Goal: Task Accomplishment & Management: Complete application form

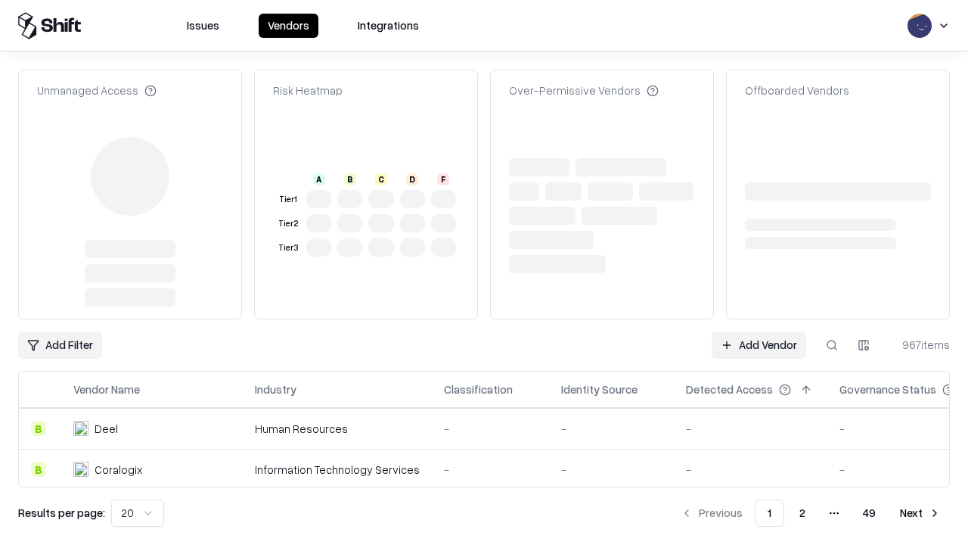
click at [759, 331] on link "Add Vendor" at bounding box center [759, 344] width 95 height 27
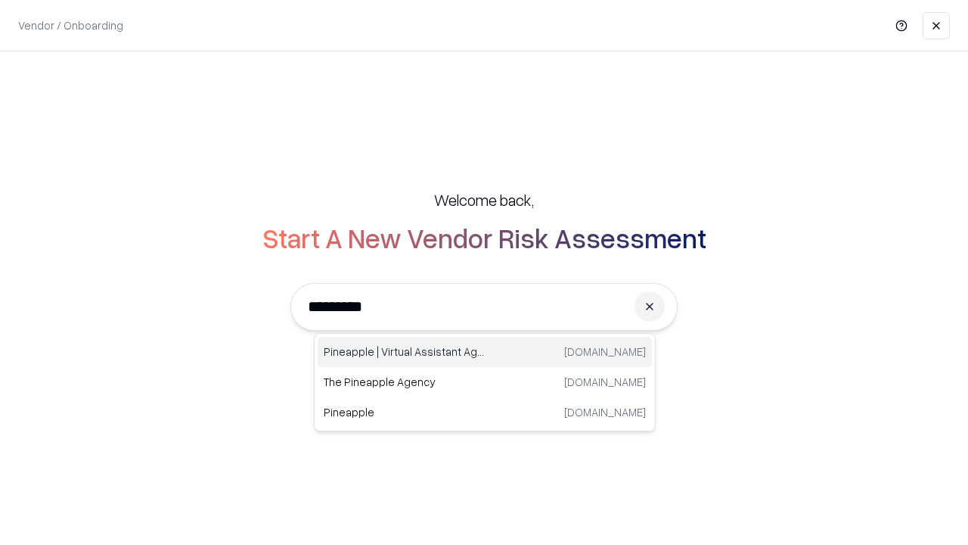
click at [485, 352] on div "Pineapple | Virtual Assistant Agency [DOMAIN_NAME]" at bounding box center [485, 352] width 334 height 30
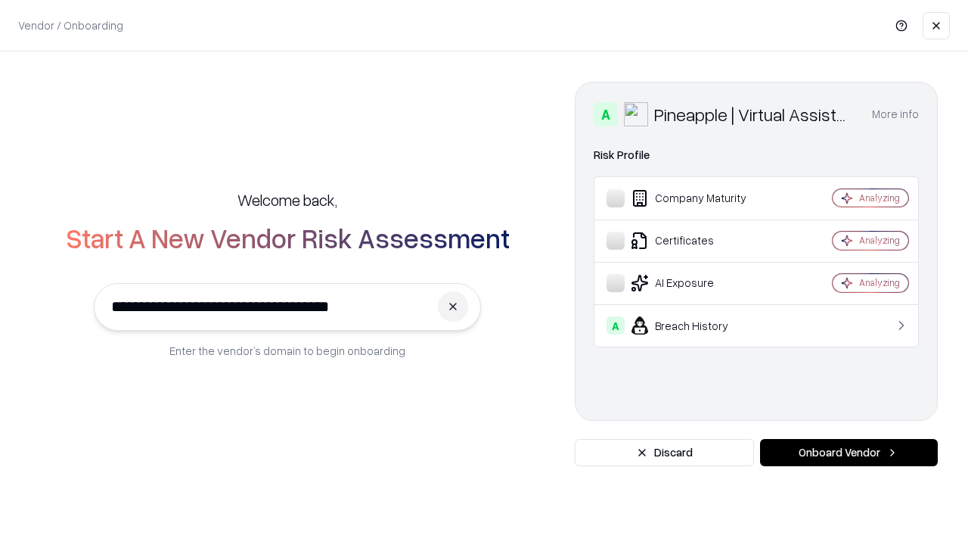
type input "**********"
click at [849, 452] on button "Onboard Vendor" at bounding box center [849, 452] width 178 height 27
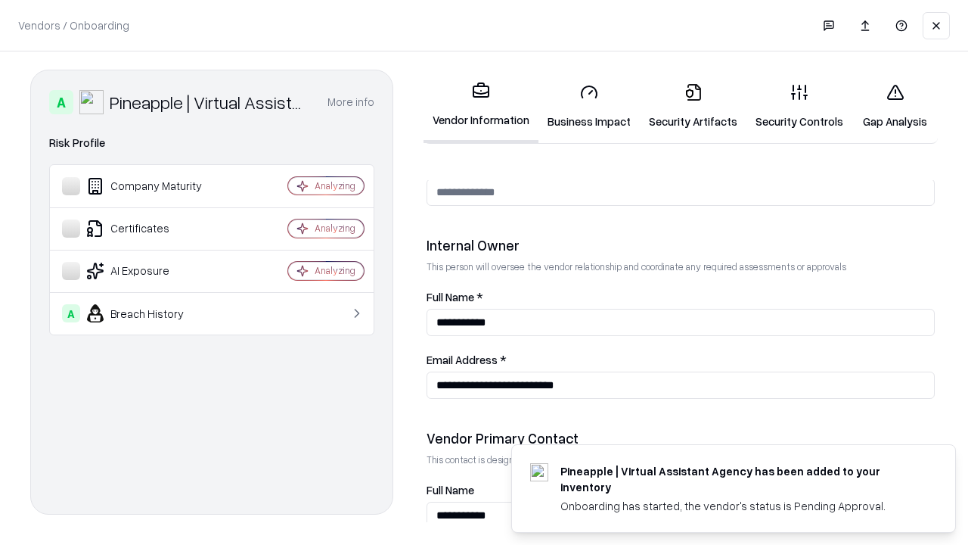
scroll to position [784, 0]
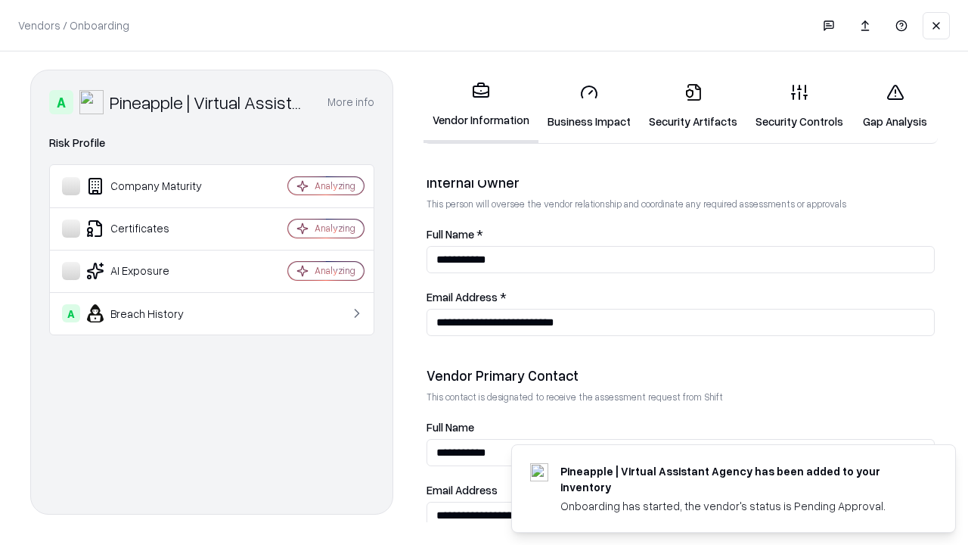
click at [693, 106] on link "Security Artifacts" at bounding box center [693, 106] width 107 height 70
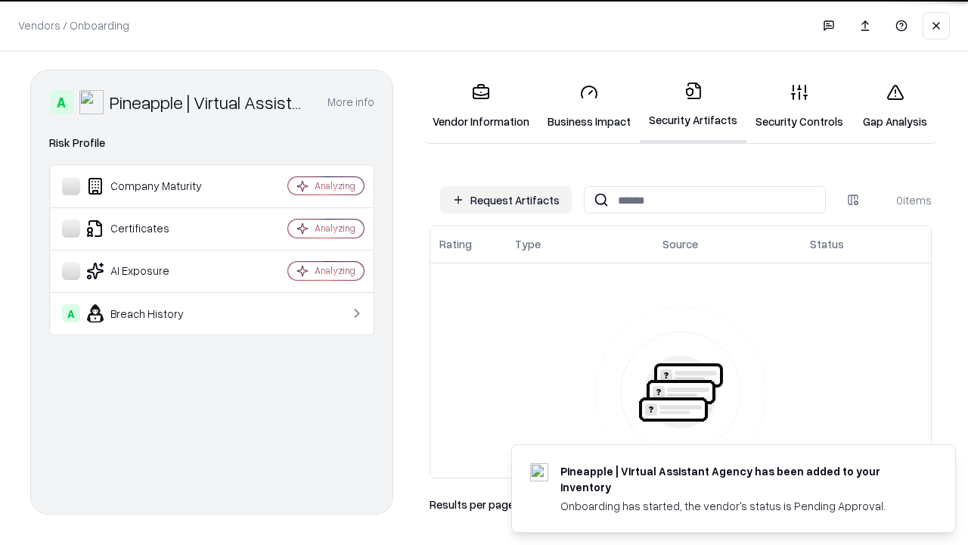
click at [506, 200] on button "Request Artifacts" at bounding box center [506, 199] width 132 height 27
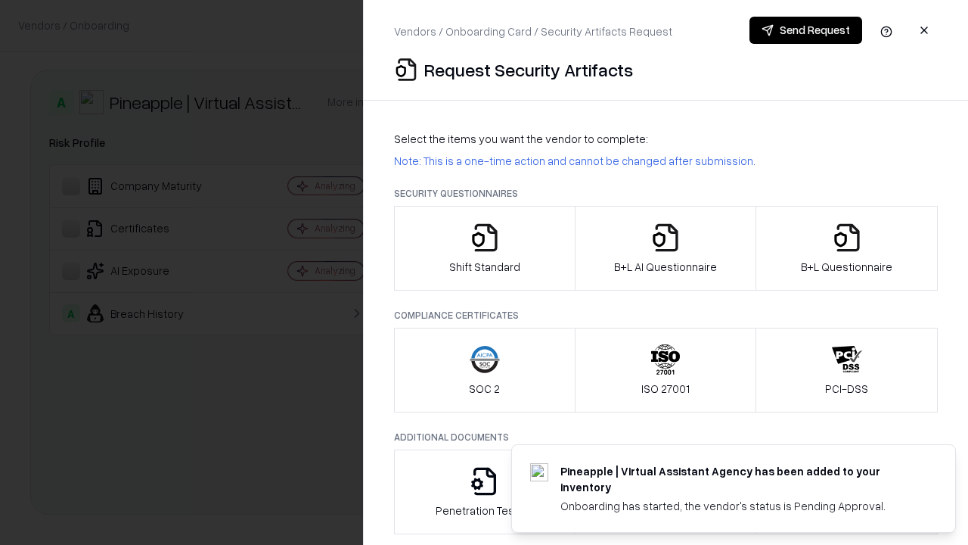
click at [846, 248] on icon "button" at bounding box center [847, 237] width 30 height 30
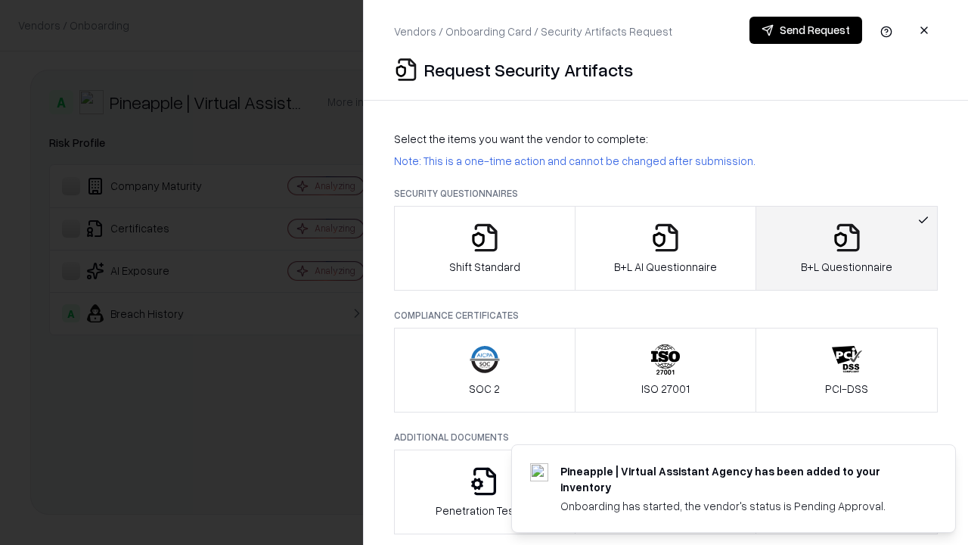
click at [665, 248] on icon "button" at bounding box center [666, 237] width 30 height 30
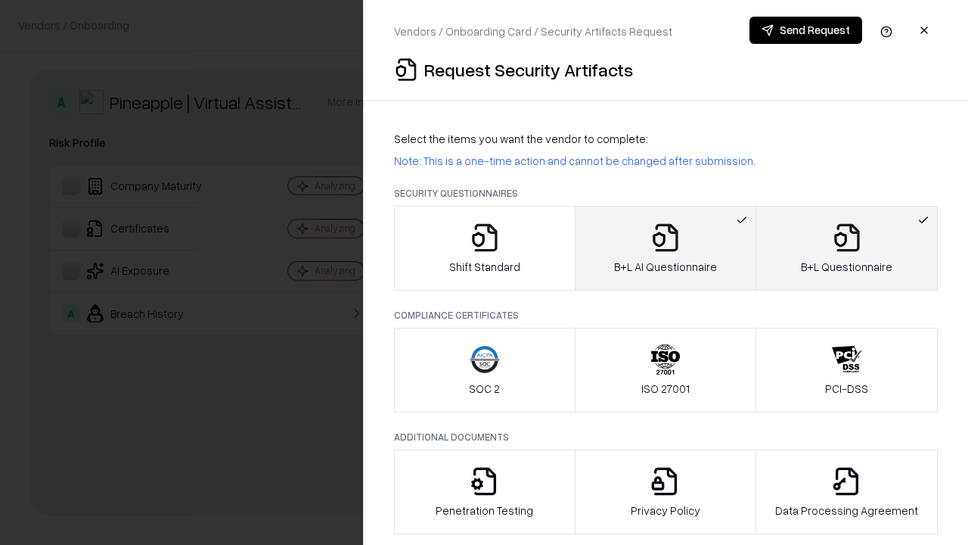
click at [806, 30] on button "Send Request" at bounding box center [806, 30] width 113 height 27
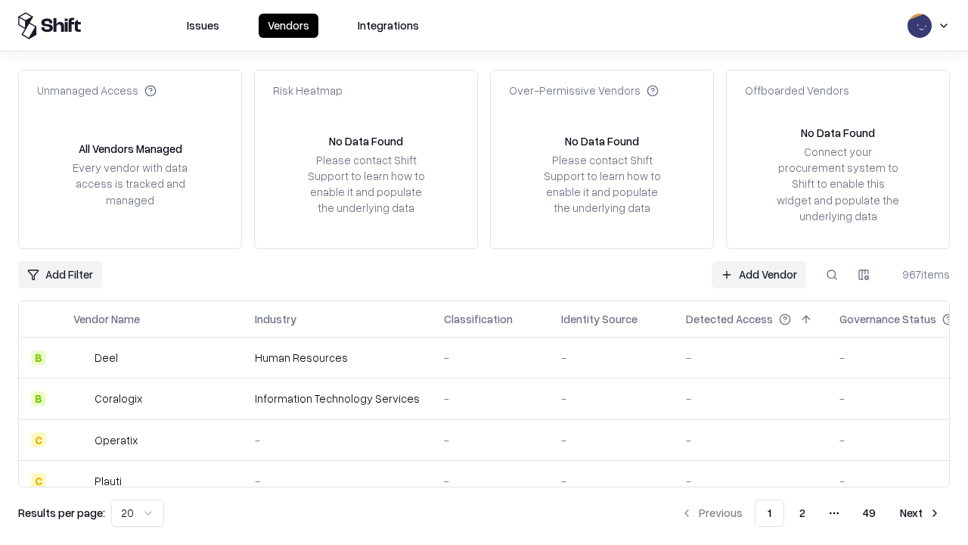
click at [832, 274] on button at bounding box center [831, 274] width 27 height 27
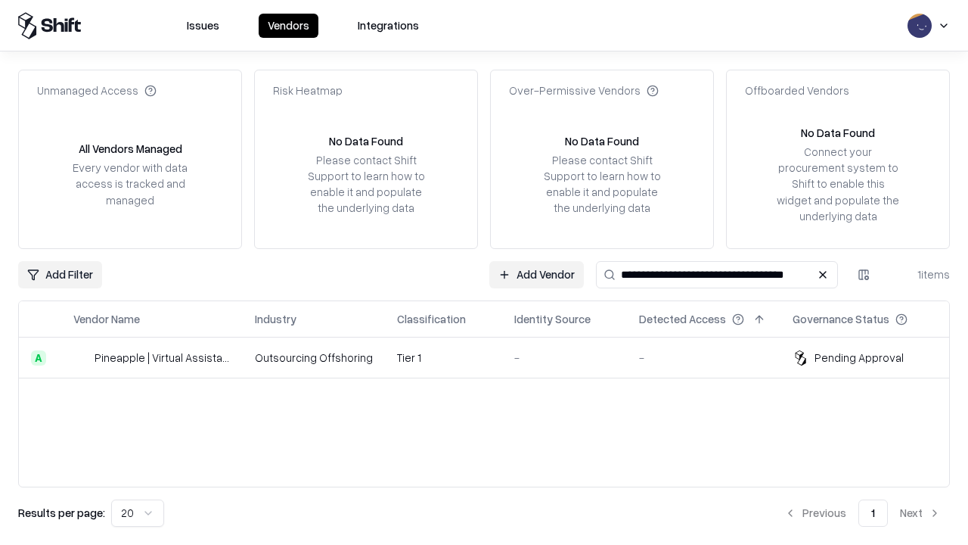
type input "**********"
click at [493, 357] on td "Tier 1" at bounding box center [443, 357] width 117 height 41
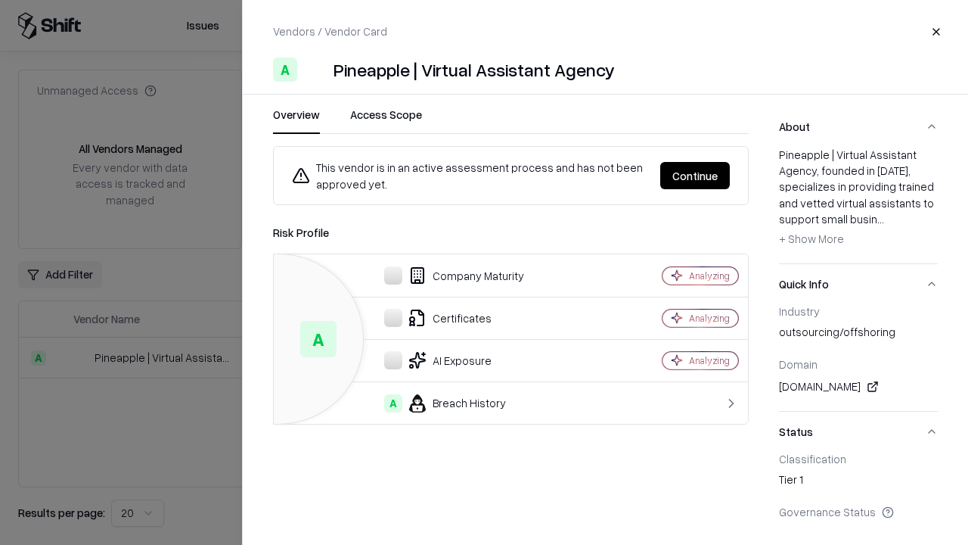
click at [695, 175] on button "Continue" at bounding box center [695, 175] width 70 height 27
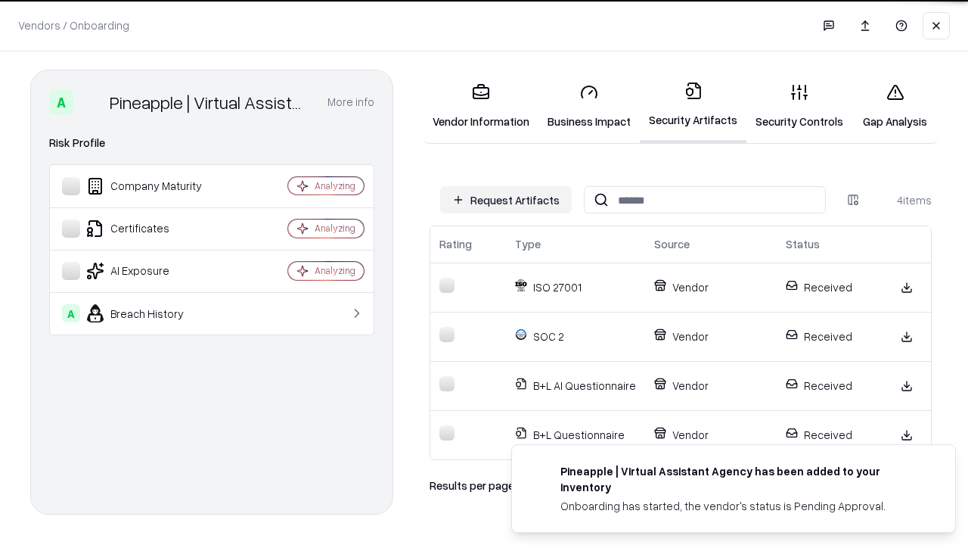
click at [895, 106] on link "Gap Analysis" at bounding box center [895, 106] width 85 height 70
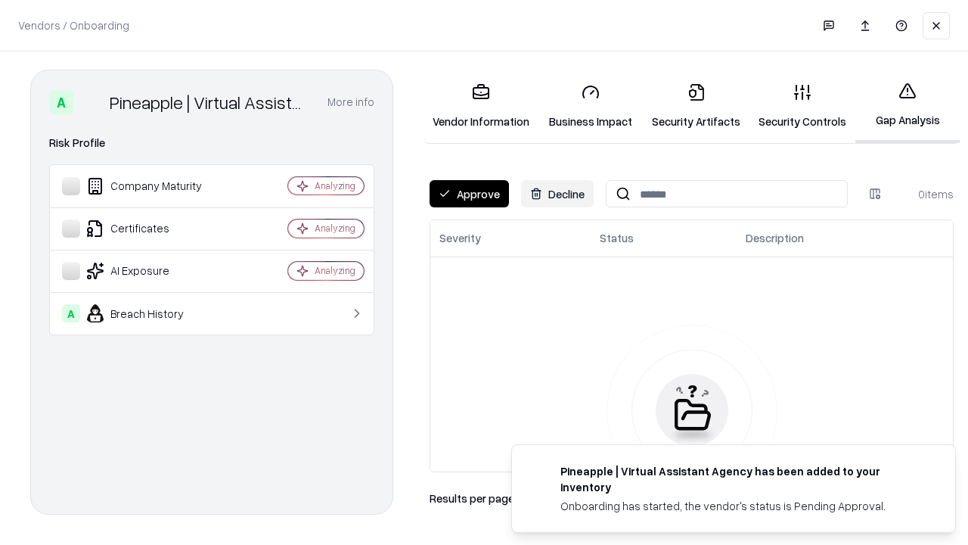
click at [469, 194] on button "Approve" at bounding box center [469, 193] width 79 height 27
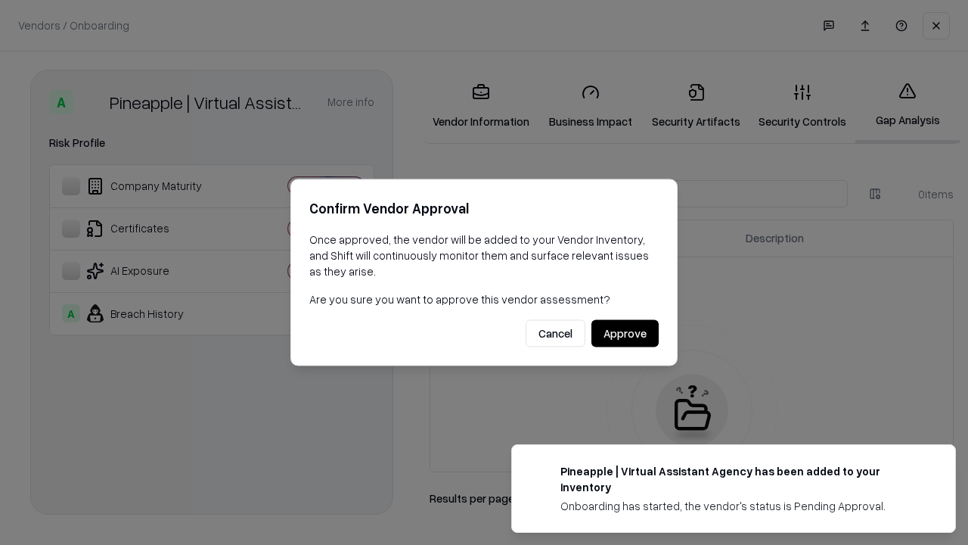
click at [625, 333] on button "Approve" at bounding box center [625, 333] width 67 height 27
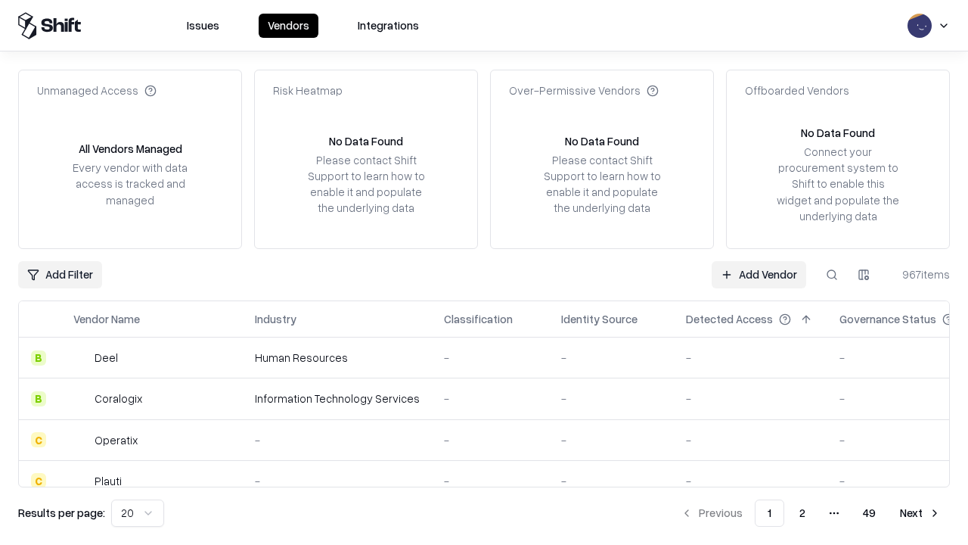
type input "**********"
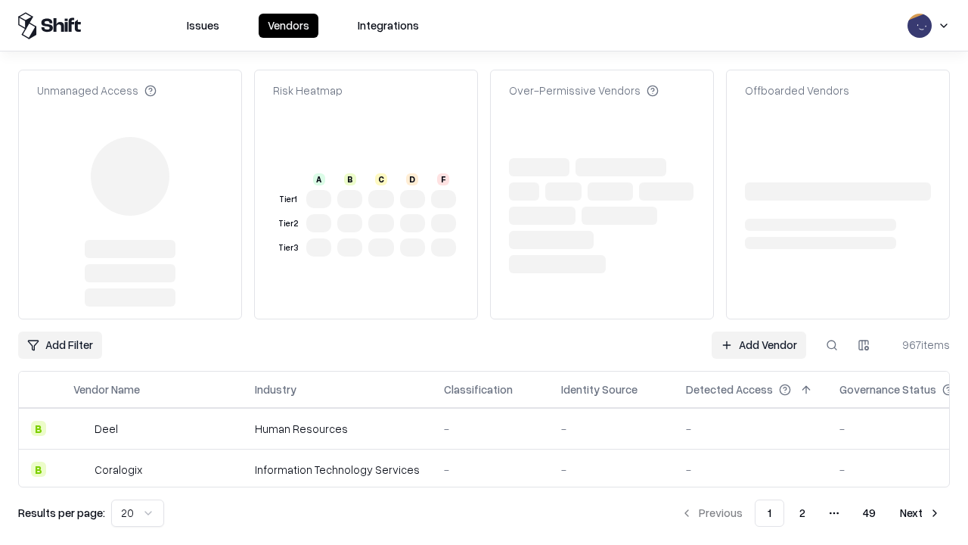
click at [759, 345] on link "Add Vendor" at bounding box center [759, 344] width 95 height 27
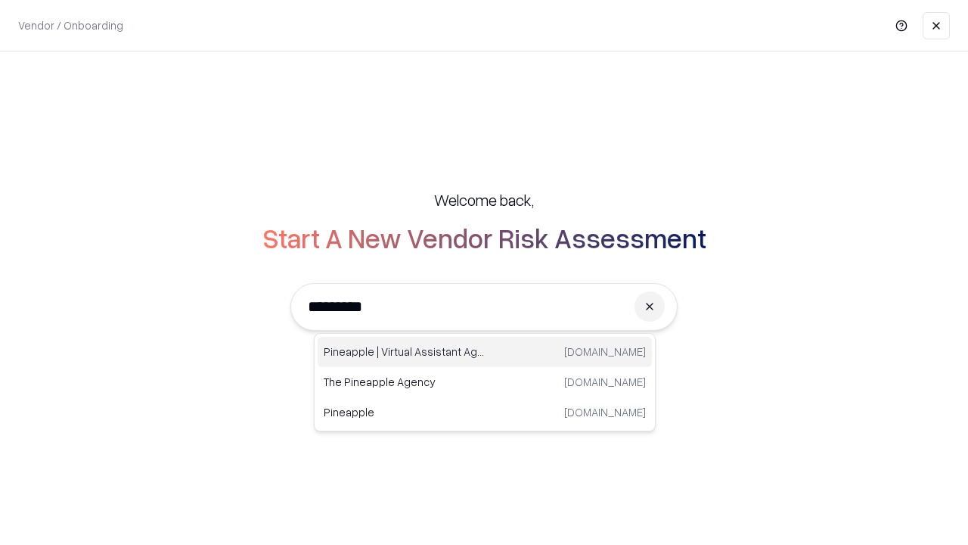
click at [485, 352] on div "Pineapple | Virtual Assistant Agency [DOMAIN_NAME]" at bounding box center [485, 352] width 334 height 30
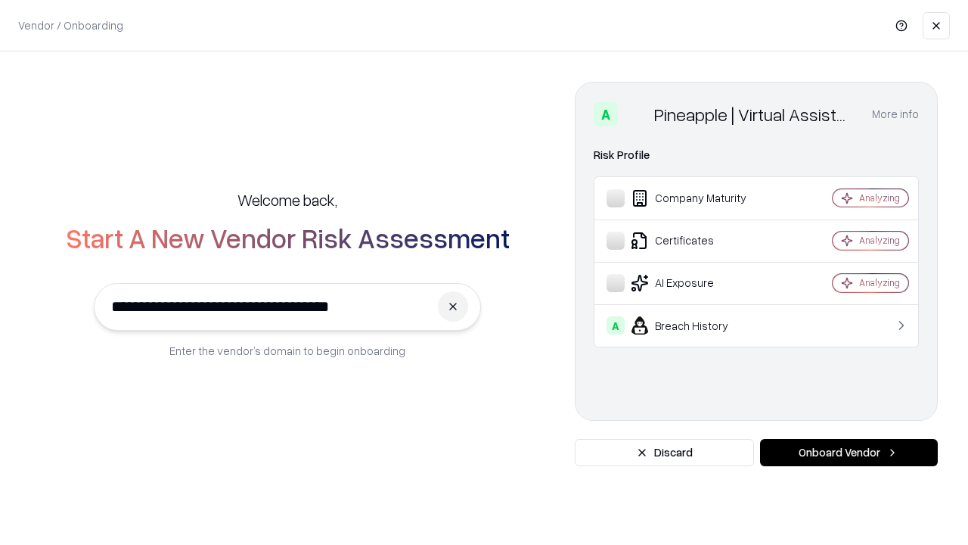
type input "**********"
click at [849, 452] on button "Onboard Vendor" at bounding box center [849, 452] width 178 height 27
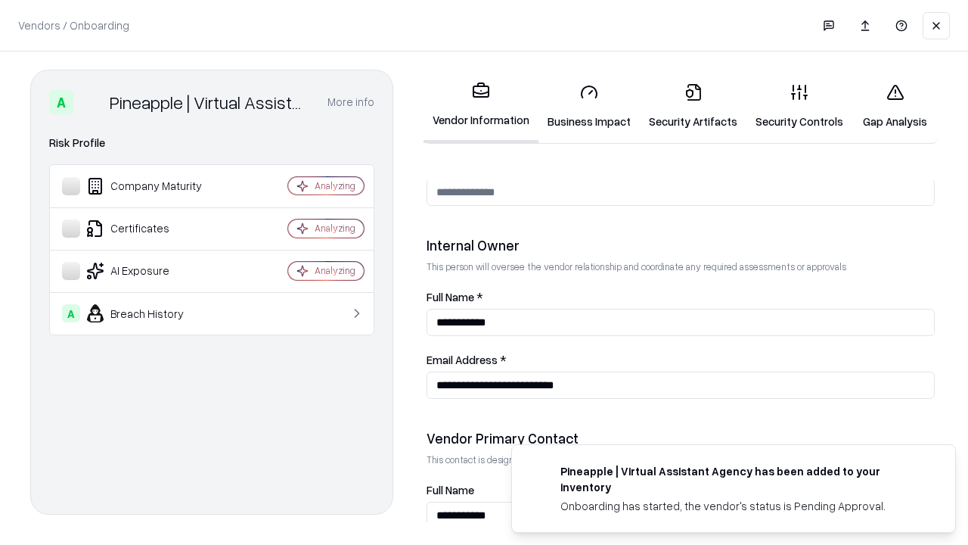
scroll to position [784, 0]
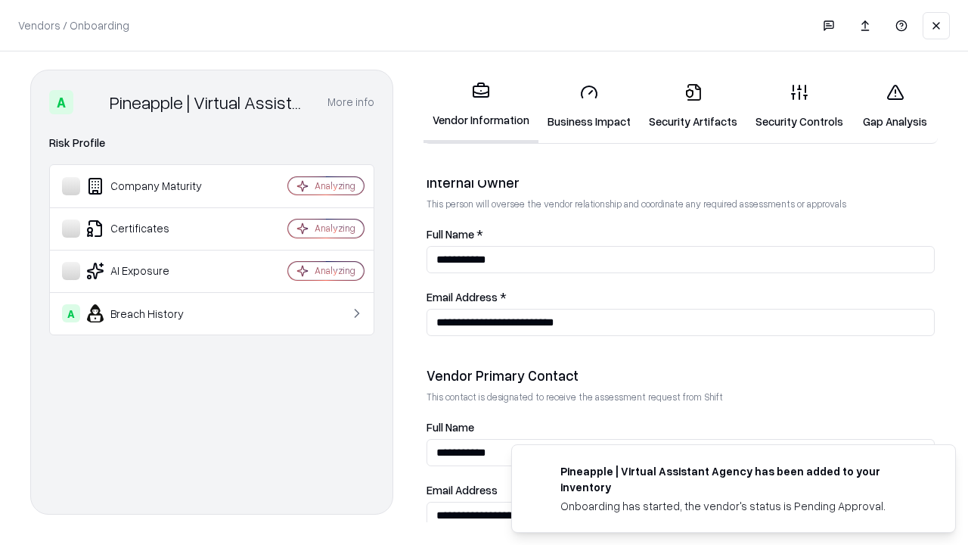
click at [895, 106] on link "Gap Analysis" at bounding box center [895, 106] width 85 height 70
